Goal: Task Accomplishment & Management: Manage account settings

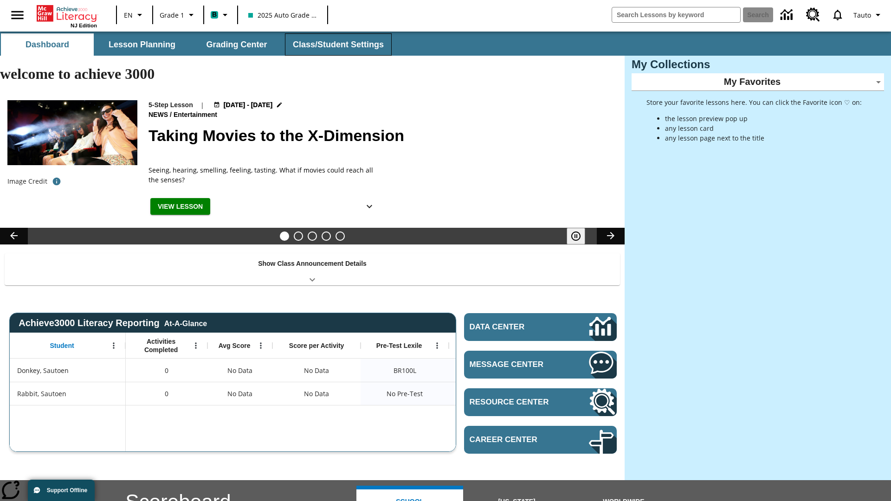
click at [337, 45] on button "Class/Student Settings" at bounding box center [338, 44] width 107 height 22
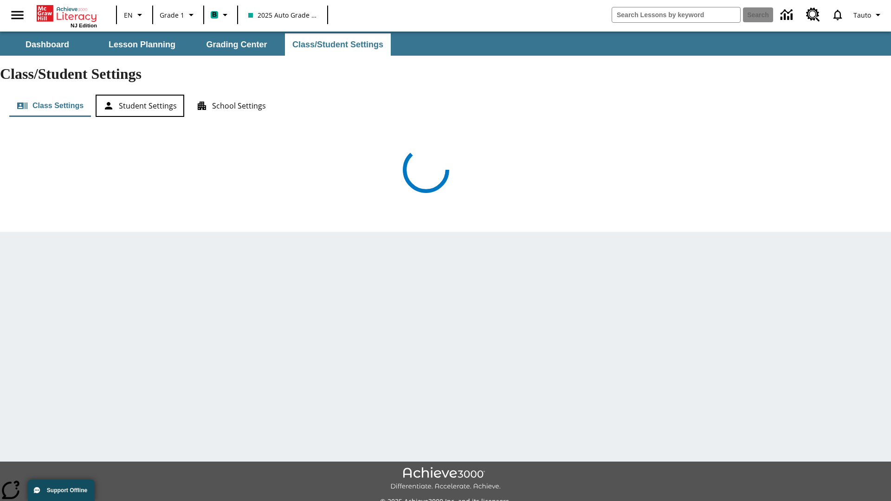
click at [140, 95] on button "Student Settings" at bounding box center [140, 106] width 89 height 22
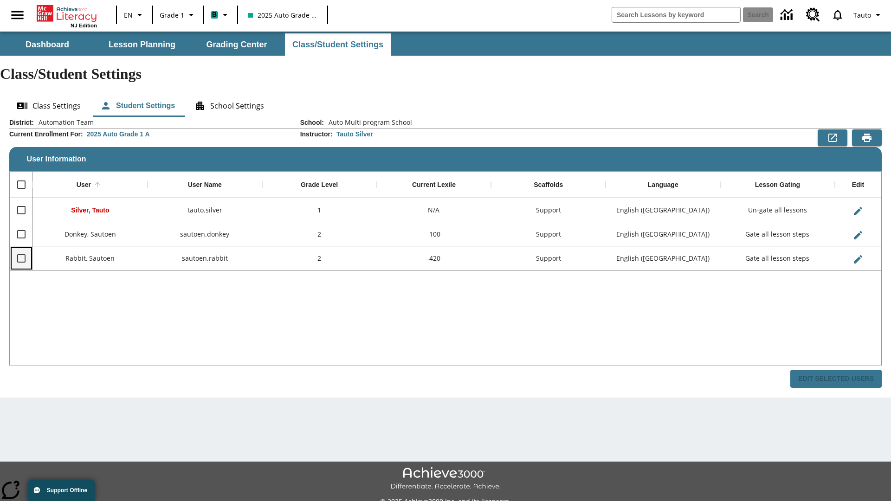
click at [21, 249] on input "Select row" at bounding box center [21, 258] width 19 height 19
checkbox input "true"
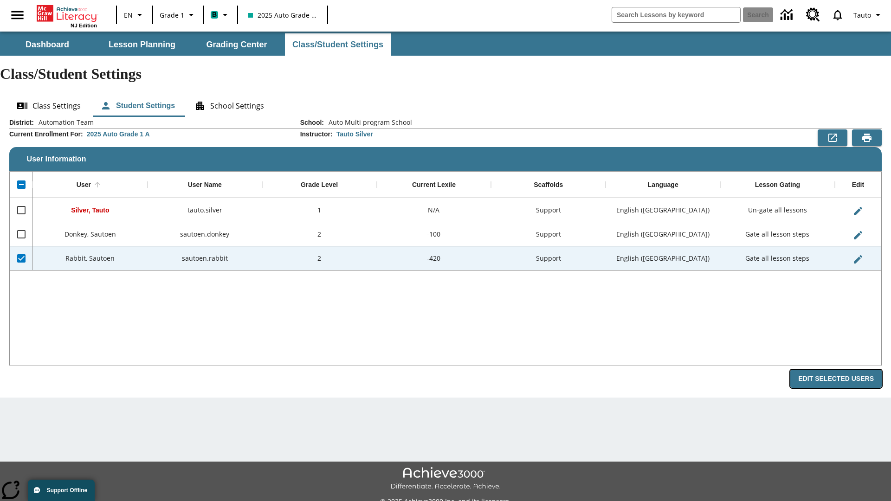
click at [839, 370] on button "Edit Selected Users" at bounding box center [835, 379] width 91 height 18
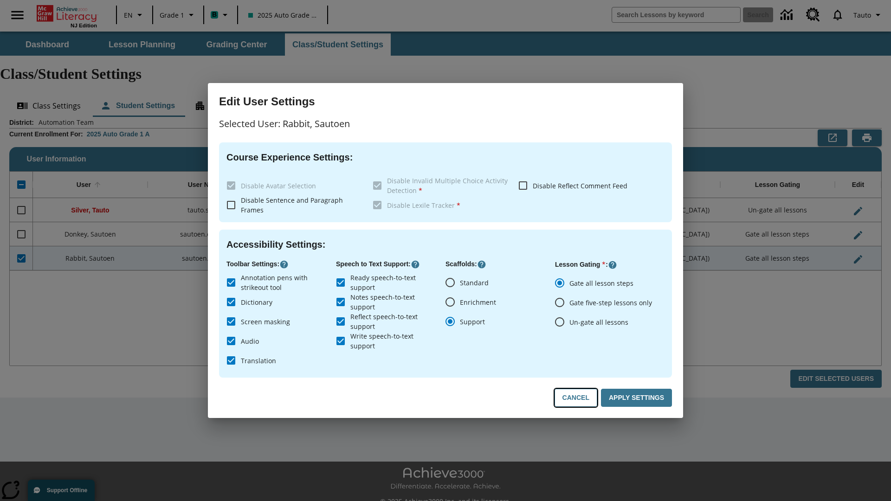
click at [580, 398] on button "Cancel" at bounding box center [575, 398] width 43 height 18
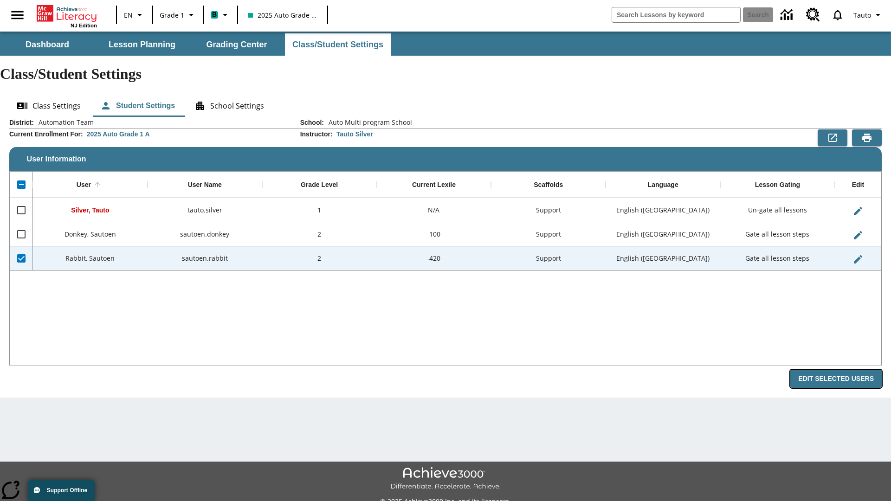
click at [839, 370] on button "Edit Selected Users" at bounding box center [835, 379] width 91 height 18
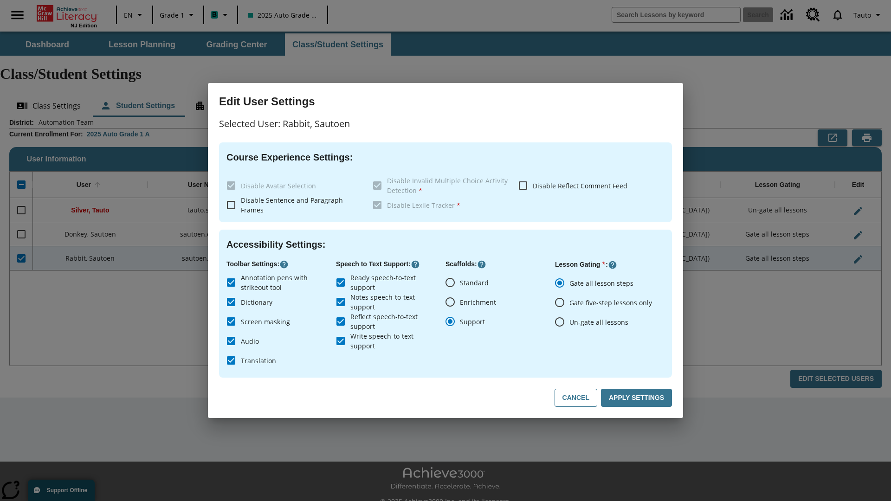
click at [340, 282] on input "Ready speech-to-text support" at bounding box center [340, 282] width 19 height 19
checkbox input "false"
click at [638, 398] on button "Apply Settings" at bounding box center [636, 398] width 71 height 18
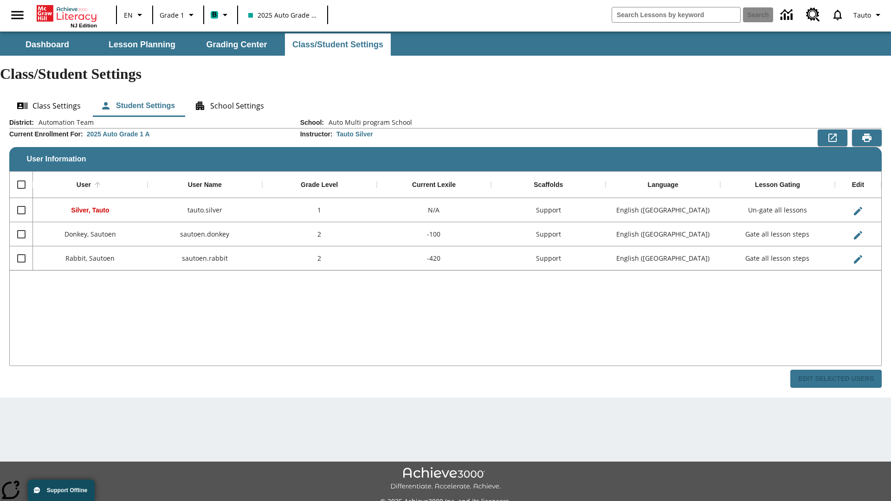
checkbox input "false"
click at [21, 249] on input "Select row" at bounding box center [21, 258] width 19 height 19
checkbox input "true"
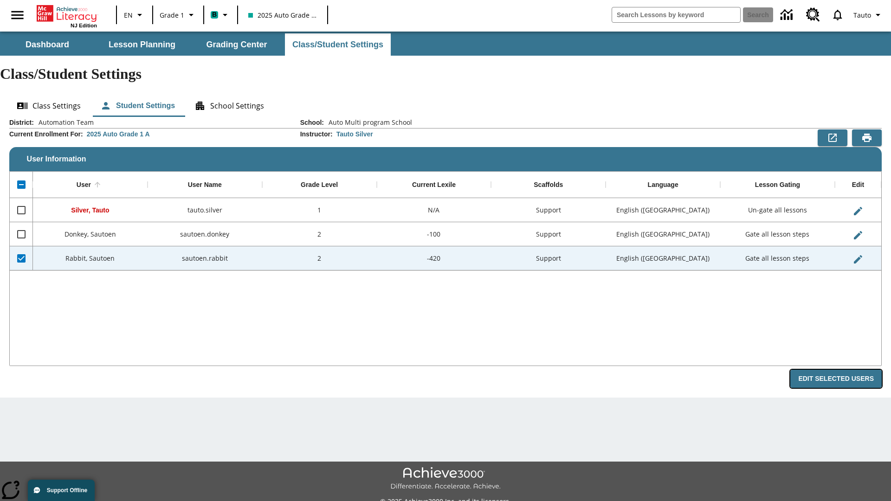
click at [839, 370] on button "Edit Selected Users" at bounding box center [835, 379] width 91 height 18
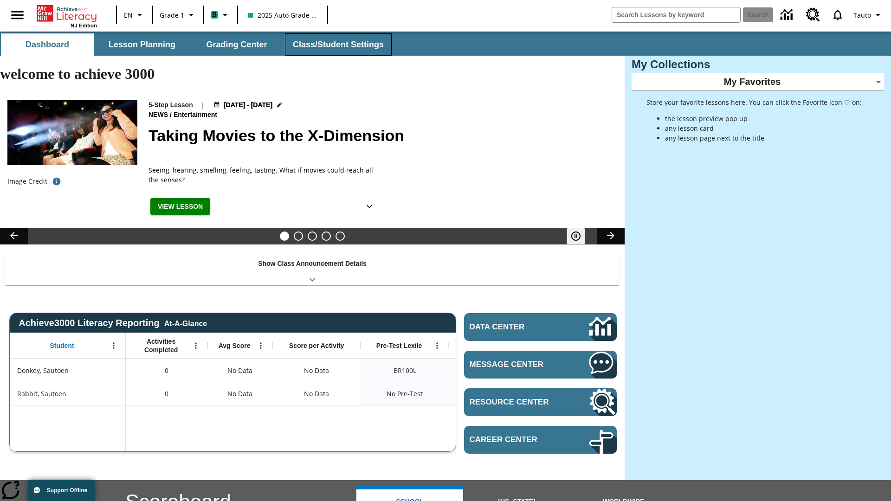
click at [337, 45] on button "Class/Student Settings" at bounding box center [338, 44] width 107 height 22
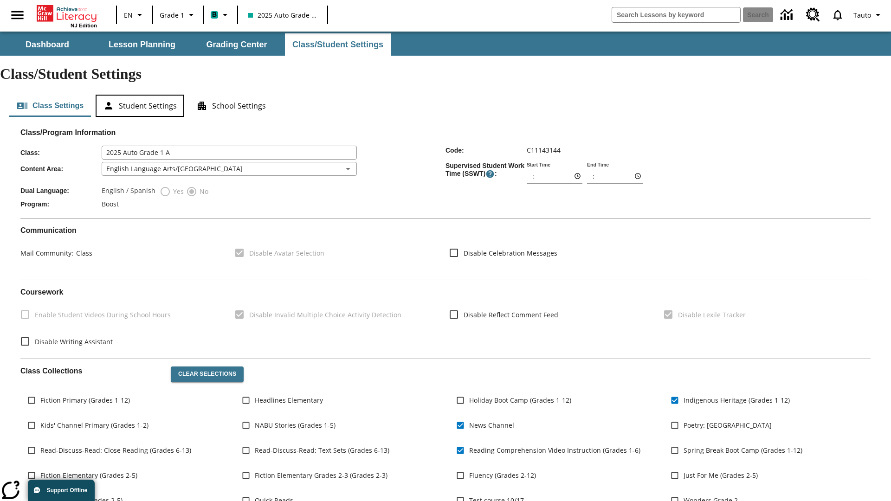
click at [140, 95] on button "Student Settings" at bounding box center [140, 106] width 89 height 22
